Goal: Task Accomplishment & Management: Use online tool/utility

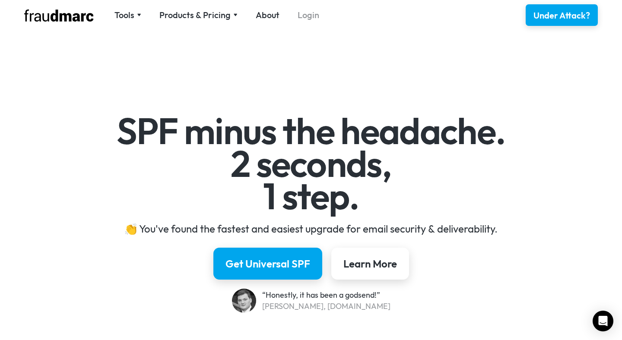
click at [306, 13] on link "Login" at bounding box center [309, 15] width 22 height 12
click at [280, 268] on div "Get Universal SPF" at bounding box center [267, 264] width 89 height 15
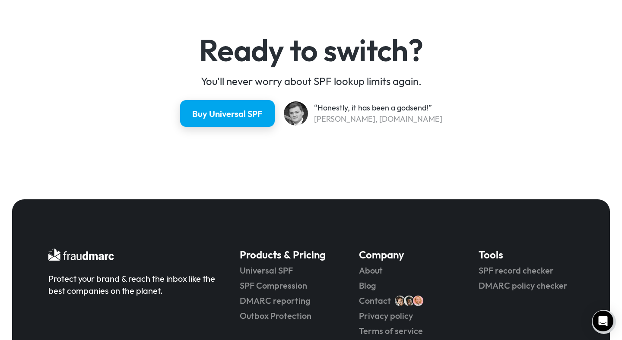
scroll to position [2278, 0]
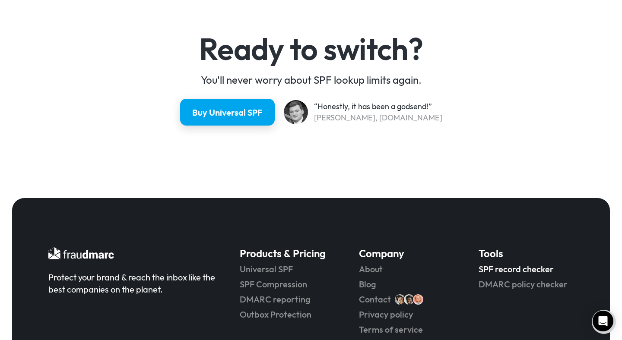
click at [503, 269] on link "SPF record checker" at bounding box center [526, 269] width 95 height 12
click at [502, 283] on link "DMARC policy checker" at bounding box center [526, 285] width 95 height 12
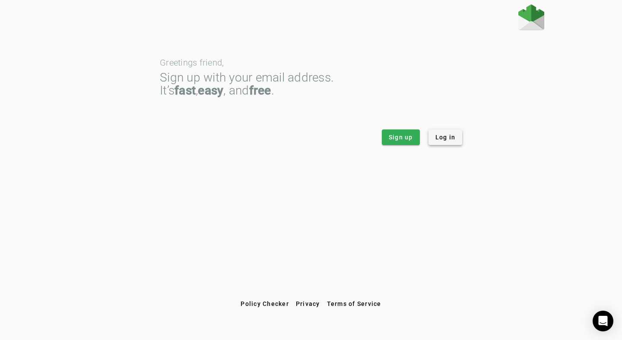
click at [447, 136] on span "Log in" at bounding box center [445, 137] width 20 height 9
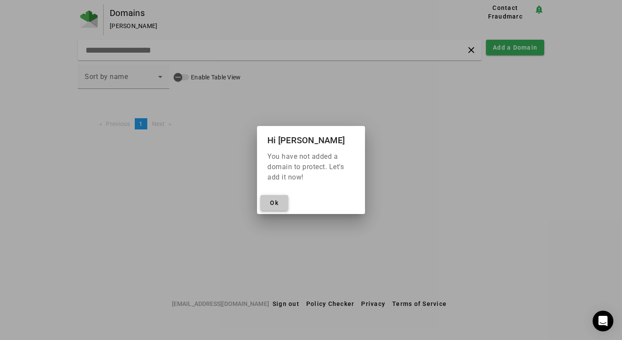
click at [278, 202] on span "Ok" at bounding box center [274, 203] width 9 height 7
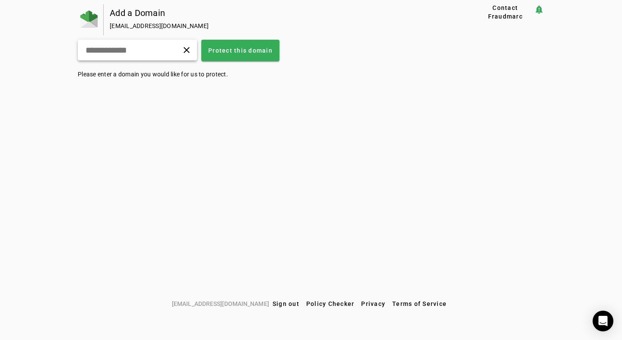
click at [143, 55] on div "clear" at bounding box center [137, 50] width 119 height 21
click at [89, 13] on img at bounding box center [88, 18] width 17 height 17
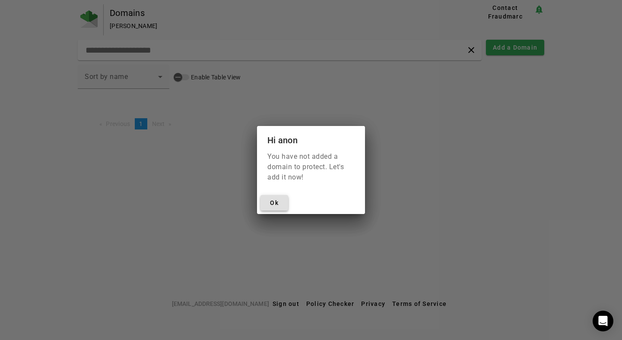
click at [270, 204] on span "Ok" at bounding box center [274, 203] width 9 height 7
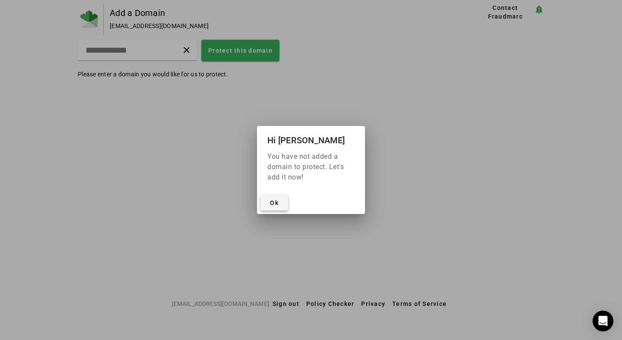
click at [275, 201] on span "Ok" at bounding box center [274, 203] width 9 height 7
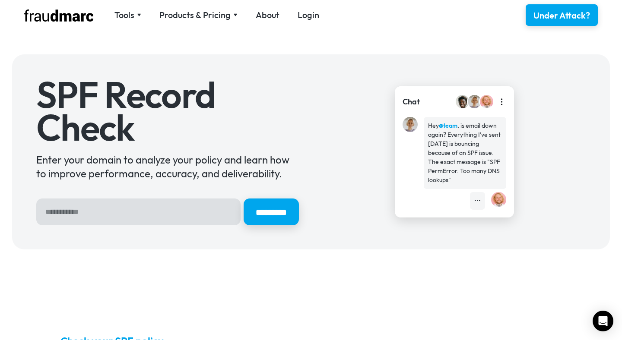
click at [161, 203] on input "Hero Sign Up Form" at bounding box center [138, 212] width 204 height 27
type input "**********"
click at [244, 199] on input "*********" at bounding box center [271, 212] width 55 height 27
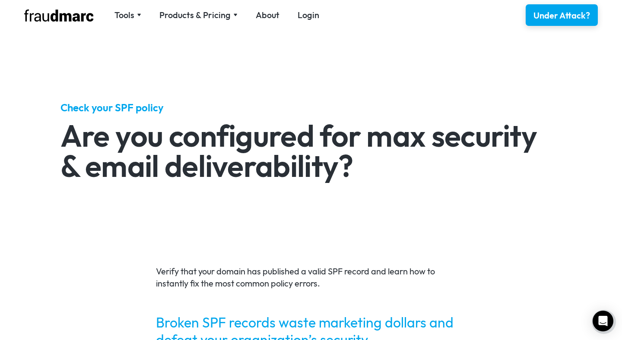
scroll to position [236, 0]
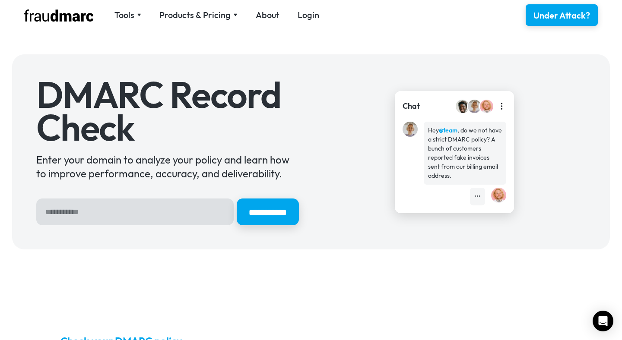
click at [69, 210] on input "Hero Sign Up Form" at bounding box center [134, 212] width 197 height 27
type input "**********"
click at [237, 199] on input "**********" at bounding box center [268, 212] width 62 height 27
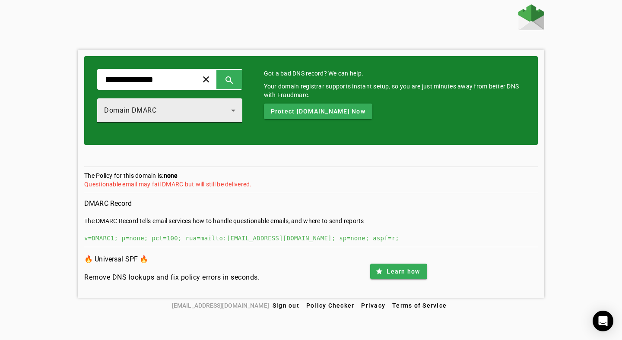
click at [238, 113] on icon at bounding box center [233, 110] width 10 height 10
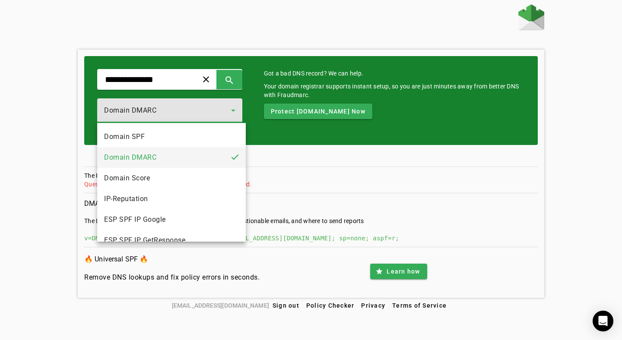
click at [318, 153] on div at bounding box center [311, 170] width 622 height 340
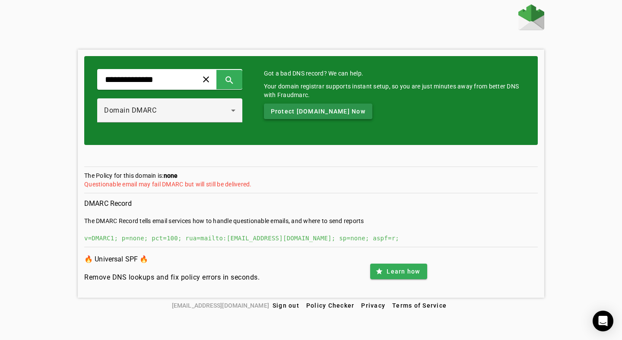
click at [314, 110] on span "Protect codecombat.com Now" at bounding box center [318, 111] width 95 height 9
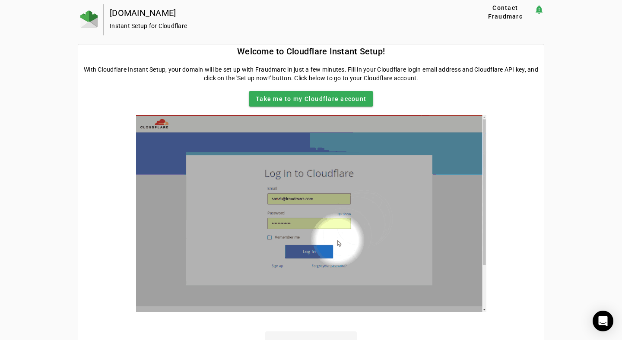
click at [208, 192] on img at bounding box center [311, 213] width 350 height 197
